Goal: Information Seeking & Learning: Learn about a topic

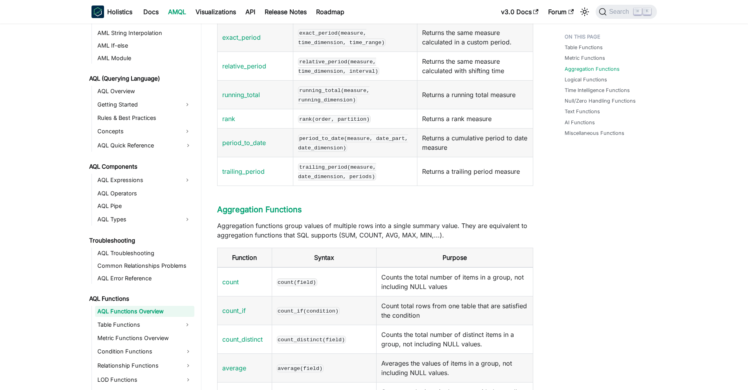
scroll to position [831, 0]
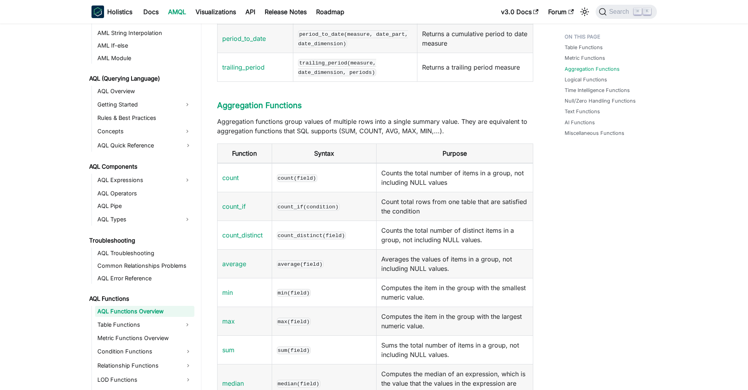
click at [291, 182] on code "count(field)" at bounding box center [297, 178] width 40 height 8
click at [229, 182] on link "count" at bounding box center [230, 178] width 17 height 8
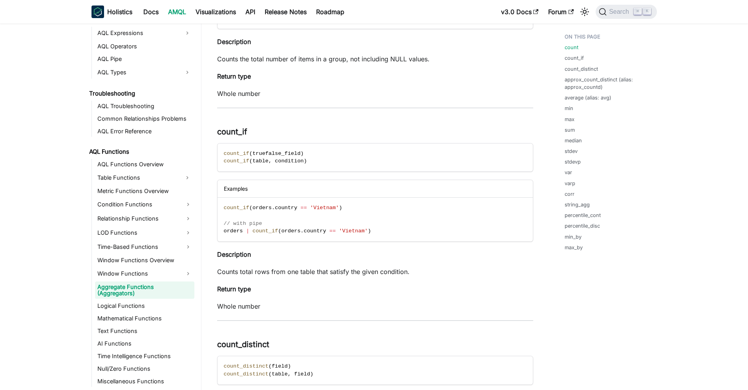
scroll to position [463, 0]
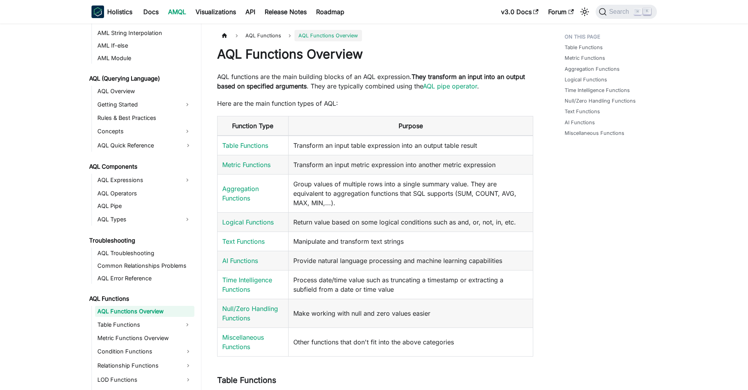
scroll to position [2231, 0]
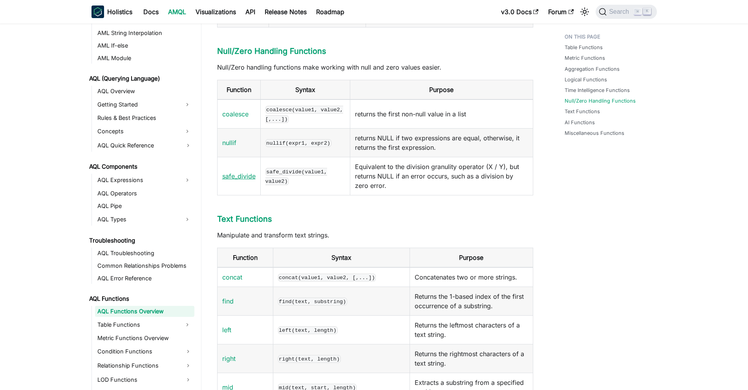
click at [244, 180] on link "safe_divide" at bounding box center [238, 176] width 33 height 8
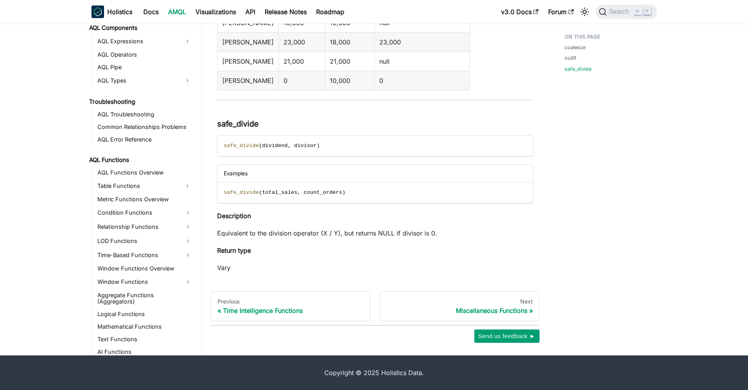
scroll to position [446, 0]
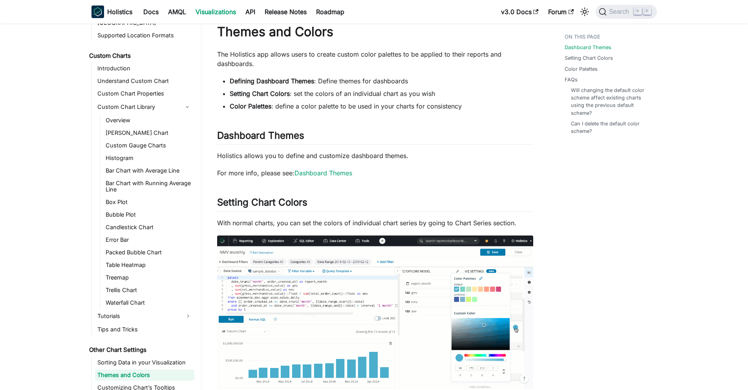
scroll to position [117, 0]
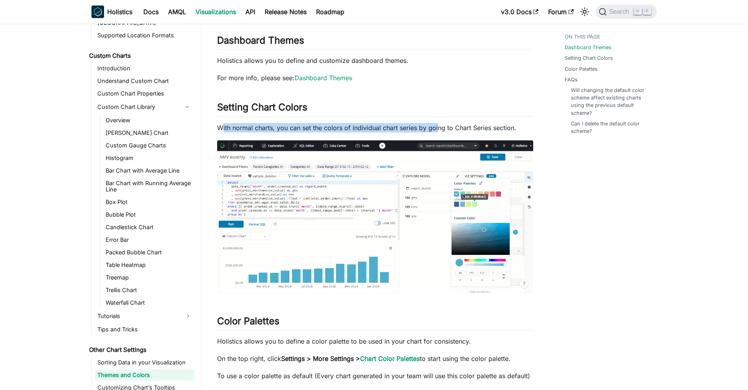
drag, startPoint x: 248, startPoint y: 127, endPoint x: 438, endPoint y: 132, distance: 189.8
click at [438, 132] on p "With normal charts, you can set the colors of individual chart series by going …" at bounding box center [375, 127] width 316 height 9
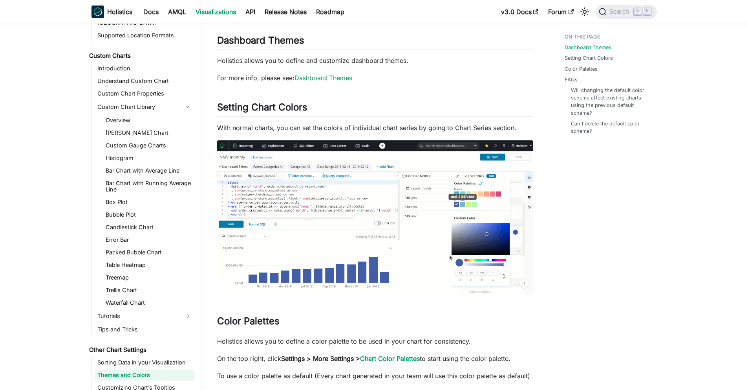
click at [438, 132] on p "With normal charts, you can set the colors of individual chart series by going …" at bounding box center [375, 127] width 316 height 9
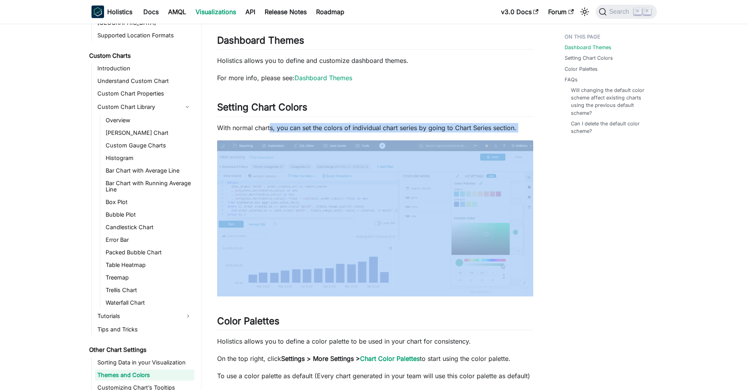
drag, startPoint x: 271, startPoint y: 127, endPoint x: 475, endPoint y: 145, distance: 204.7
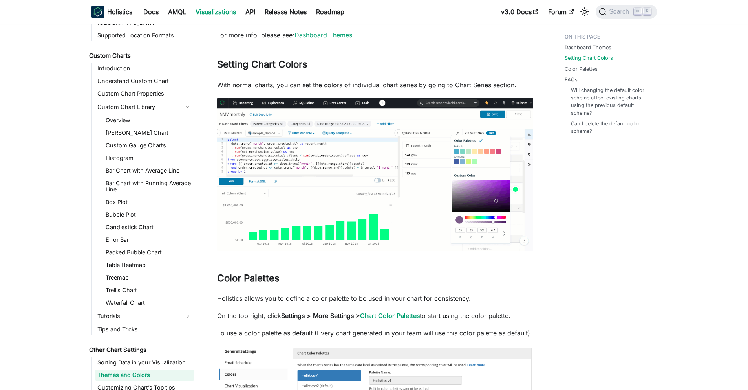
click at [308, 303] on p "Holistics allows you to define a color palette to be used in your chart for con…" at bounding box center [375, 297] width 316 height 9
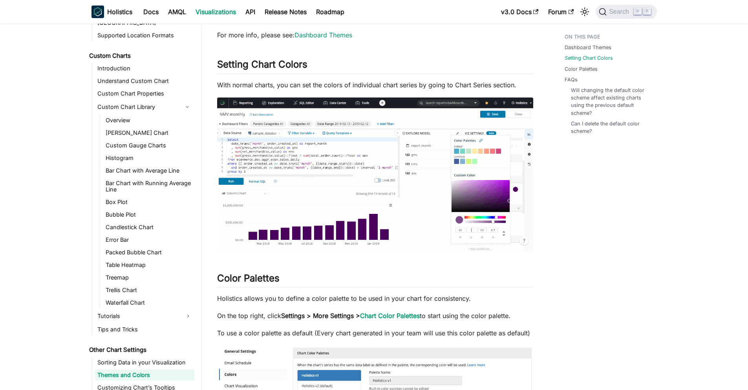
scroll to position [0, 0]
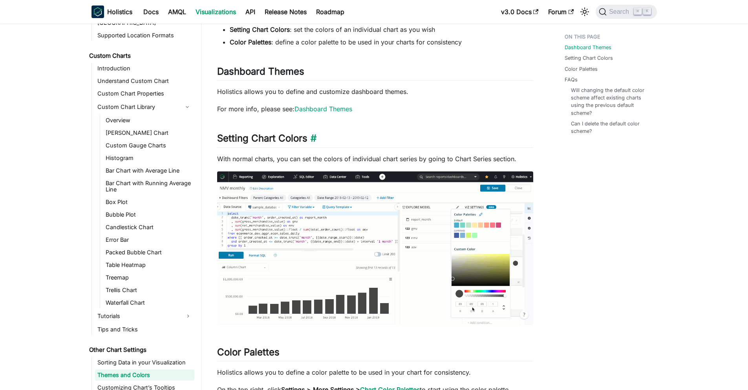
scroll to position [127, 0]
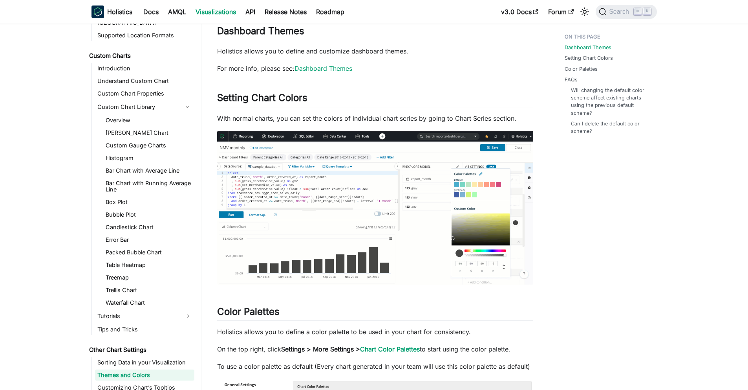
click at [335, 207] on img at bounding box center [375, 208] width 316 height 154
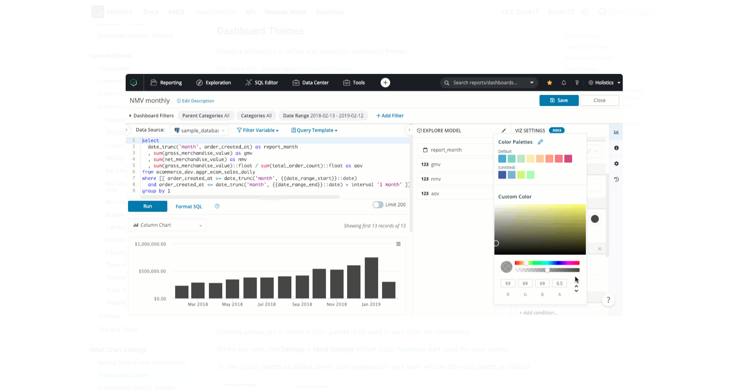
click at [226, 361] on div at bounding box center [374, 195] width 748 height 390
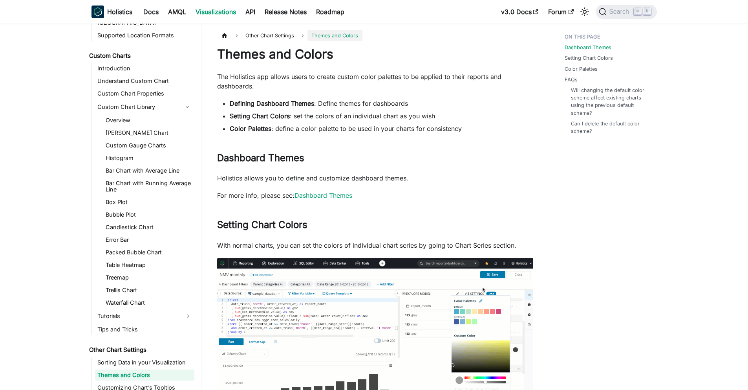
scroll to position [0, 0]
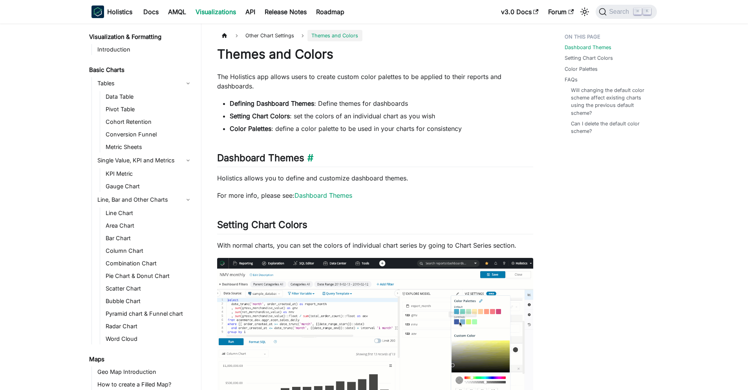
click at [301, 162] on h2 "Dashboard Themes ​" at bounding box center [375, 159] width 316 height 15
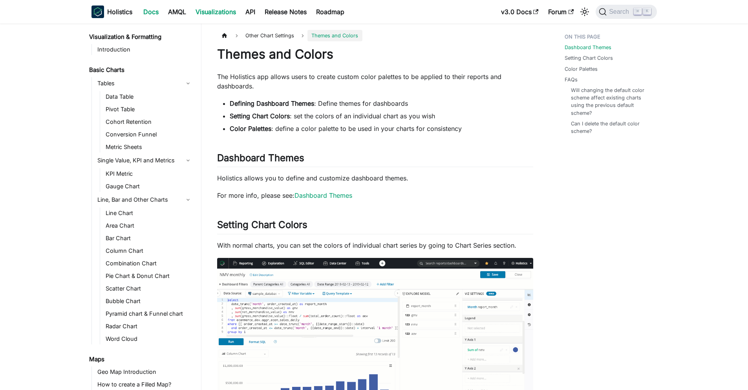
click at [153, 11] on link "Docs" at bounding box center [151, 12] width 25 height 13
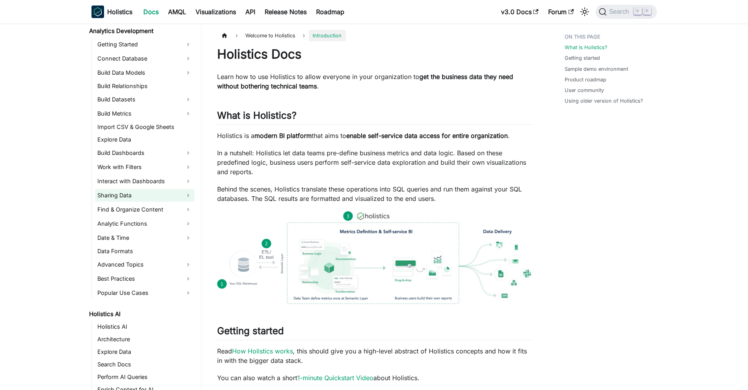
scroll to position [161, 0]
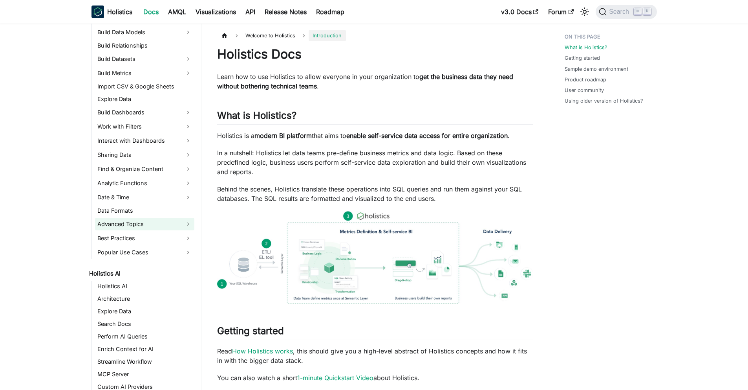
click at [128, 226] on link "Advanced Topics" at bounding box center [144, 224] width 99 height 13
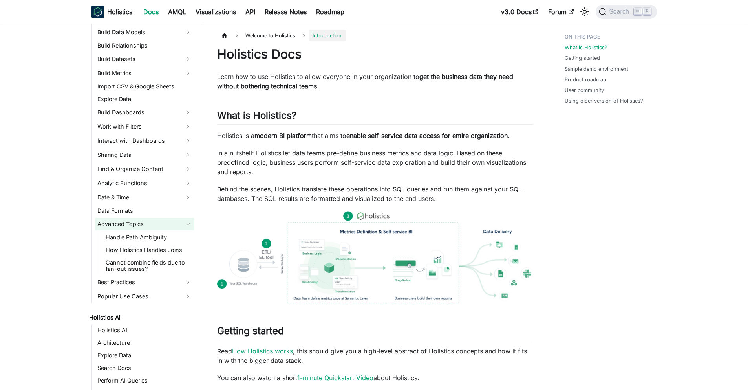
click at [128, 226] on link "Advanced Topics" at bounding box center [144, 224] width 99 height 13
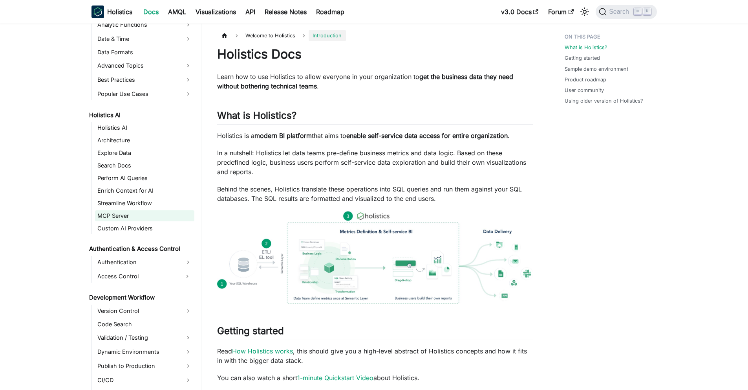
scroll to position [494, 0]
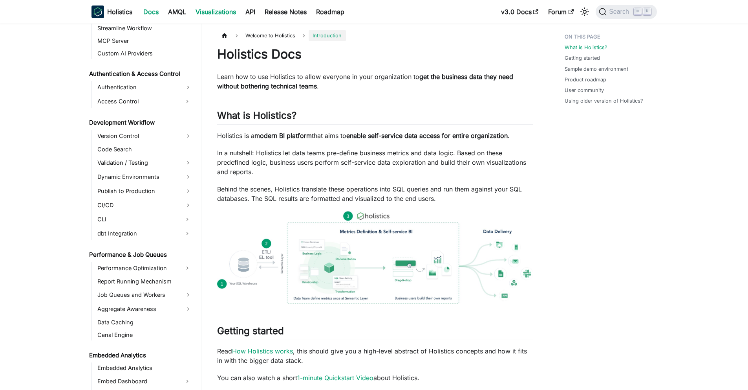
click at [231, 11] on link "Visualizations" at bounding box center [216, 12] width 50 height 13
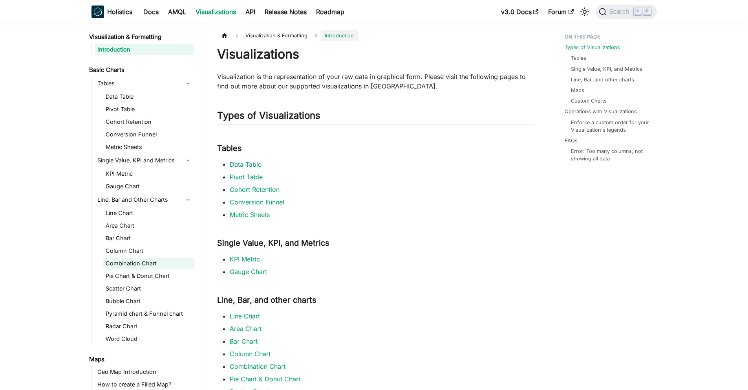
click at [144, 258] on link "Combination Chart" at bounding box center [148, 263] width 91 height 11
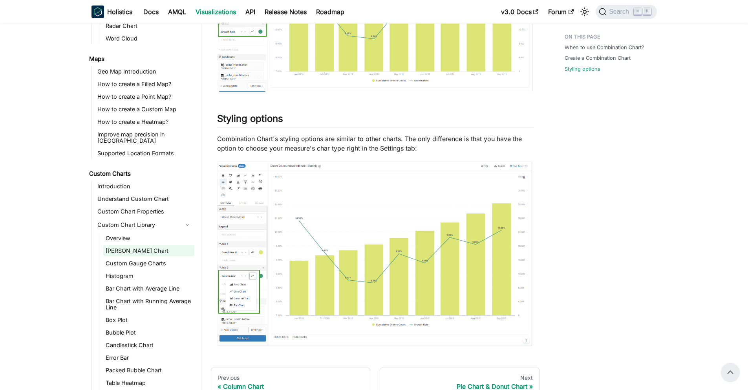
scroll to position [418, 0]
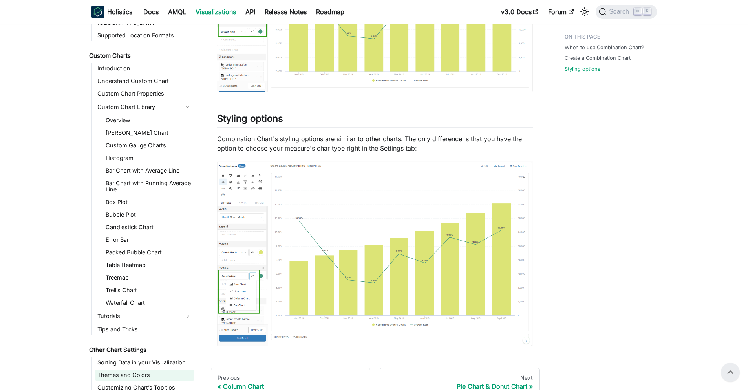
click at [160, 369] on link "Themes and Colors" at bounding box center [144, 374] width 99 height 11
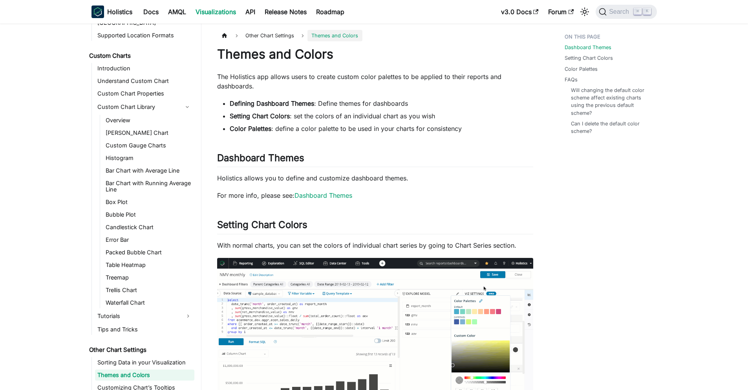
scroll to position [167, 0]
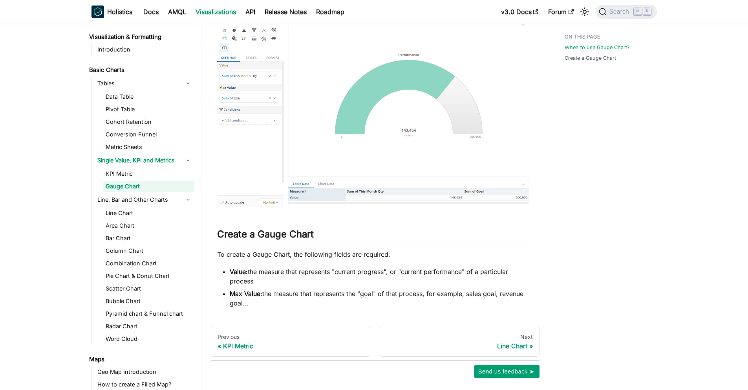
scroll to position [180, 0]
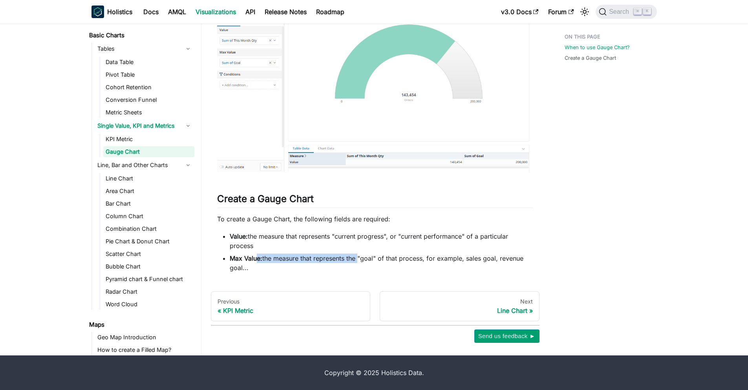
drag, startPoint x: 258, startPoint y: 260, endPoint x: 358, endPoint y: 260, distance: 100.2
click at [358, 260] on li "Max Value: the measure that represents the "goal" of that process, for example,…" at bounding box center [382, 262] width 304 height 19
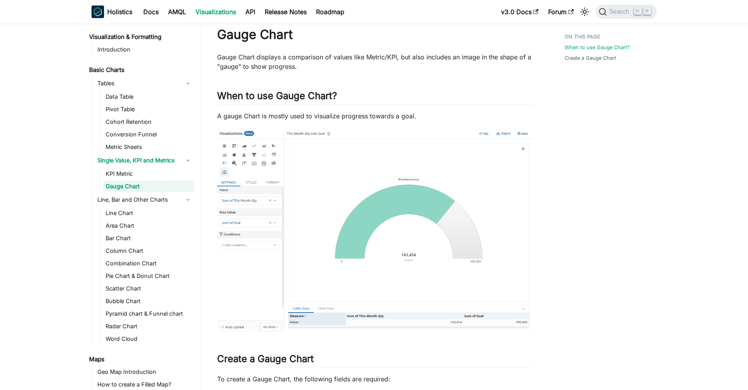
scroll to position [0, 0]
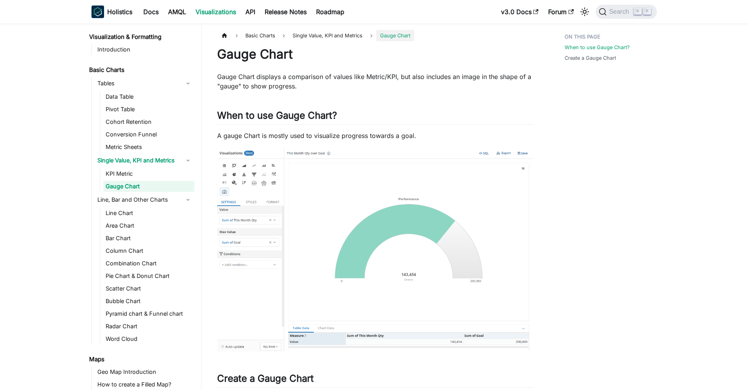
click at [273, 348] on img at bounding box center [375, 249] width 316 height 203
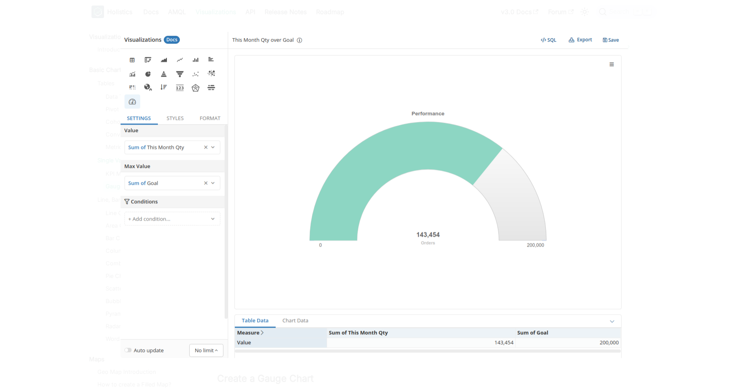
click at [273, 348] on img at bounding box center [374, 195] width 508 height 326
